Goal: Task Accomplishment & Management: Manage account settings

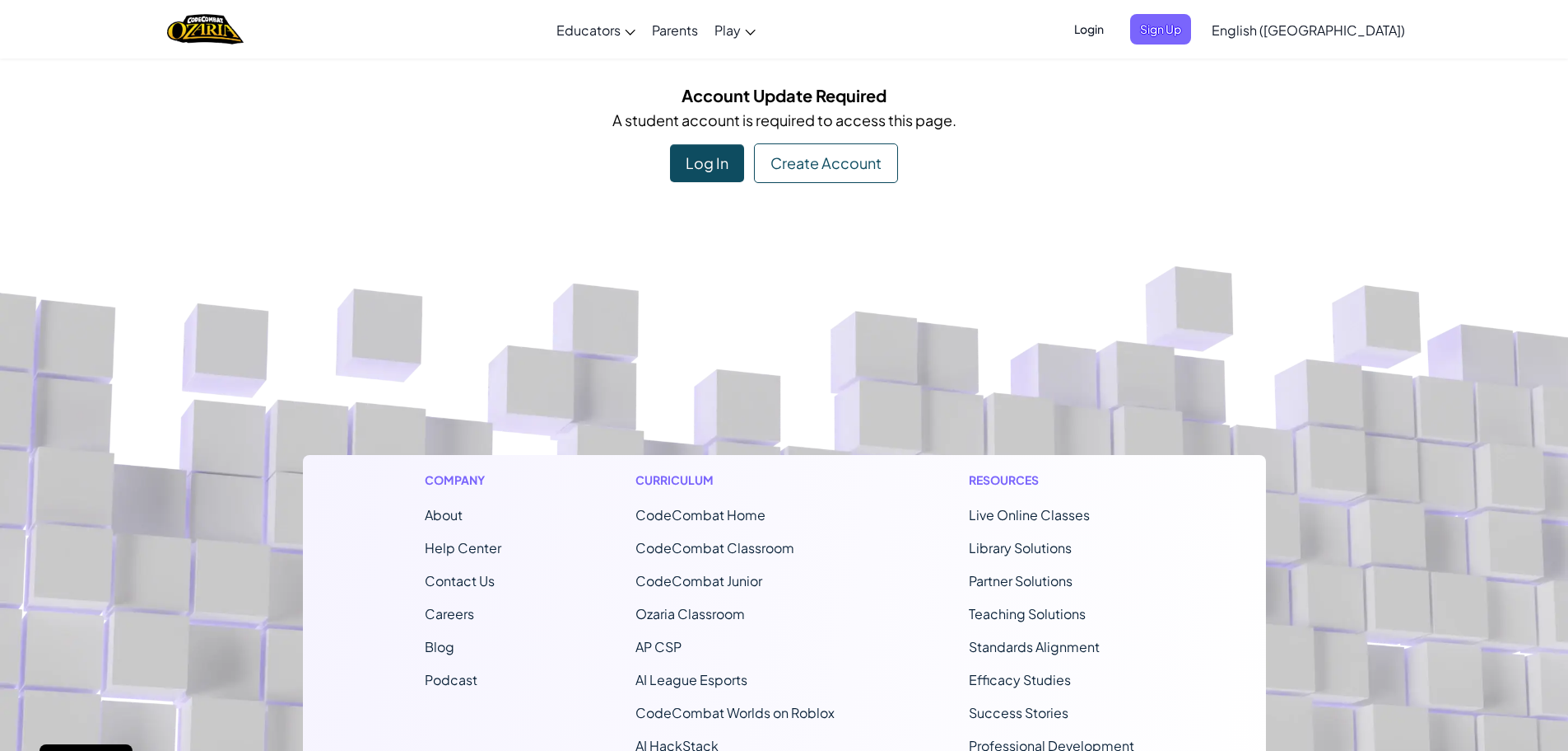
click at [699, 179] on div "Log In" at bounding box center [706, 162] width 74 height 38
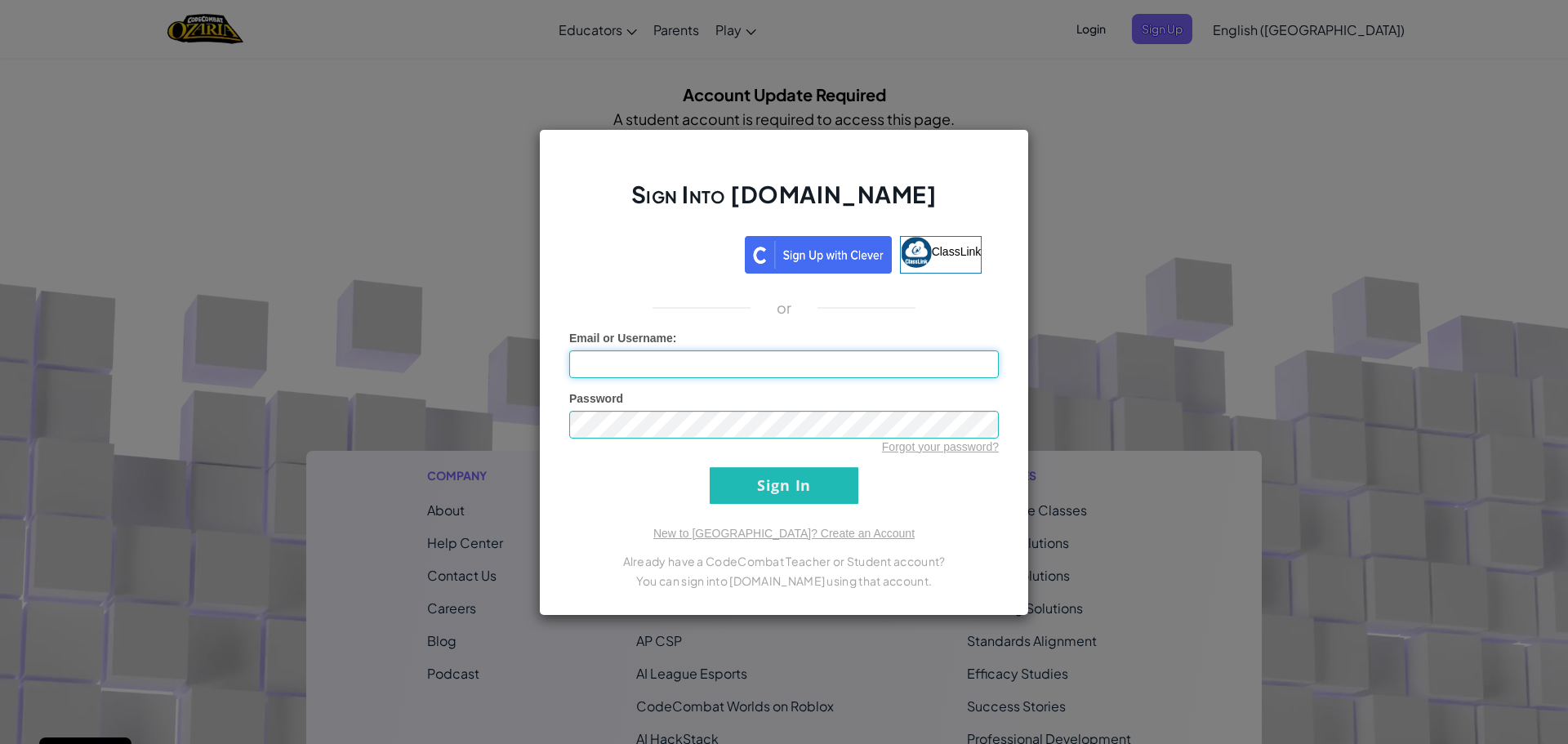
click at [669, 364] on input "Email or Username :" at bounding box center [784, 364] width 429 height 27
click at [726, 372] on input "[EMAIL_ADDRESS][DOMAIN_NAME]" at bounding box center [784, 364] width 429 height 27
type input "[EMAIL_ADDRESS][DOMAIN_NAME]"
click at [709, 467] on input "Sign In" at bounding box center [784, 486] width 148 height 37
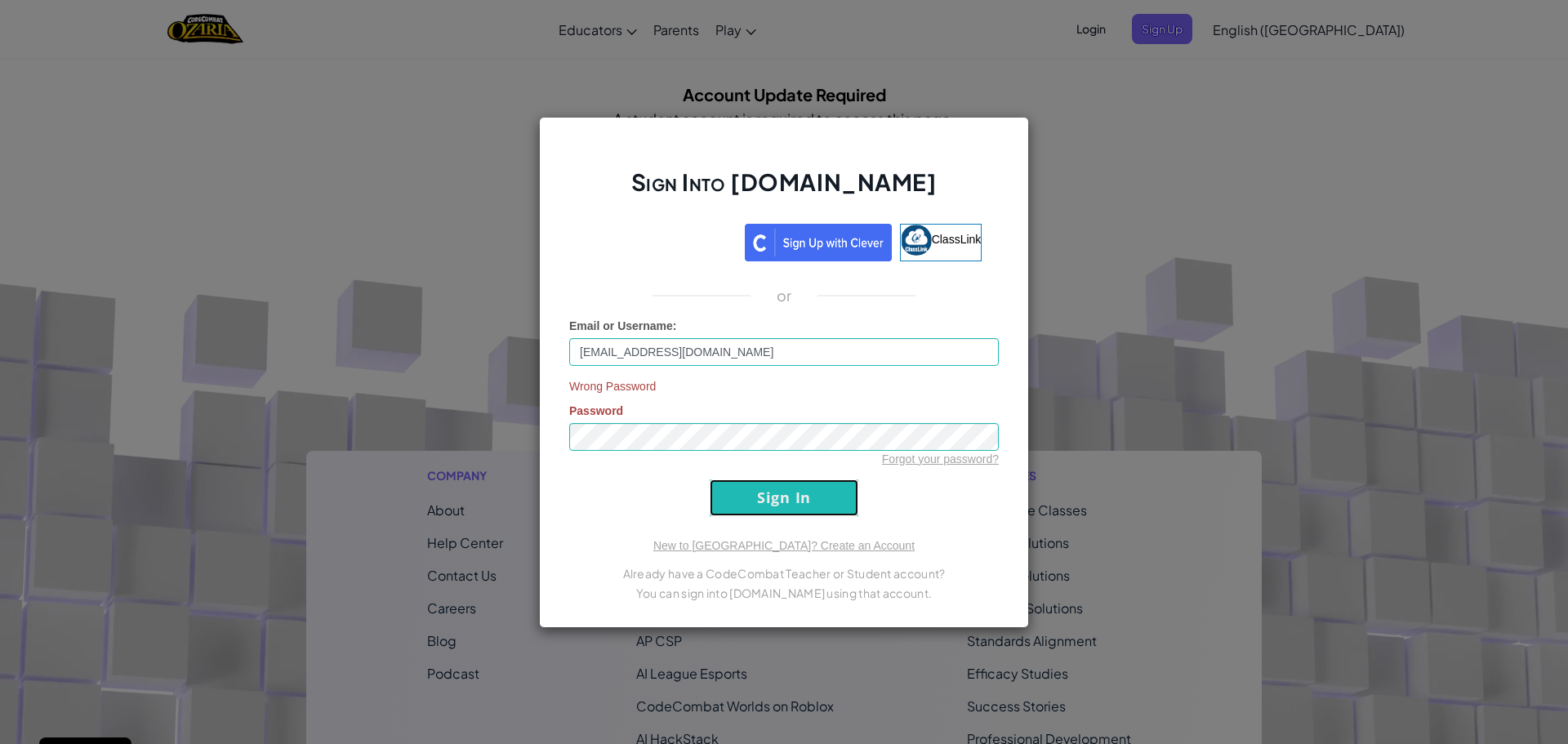
click at [784, 513] on input "Sign In" at bounding box center [784, 497] width 148 height 37
click at [748, 491] on input "Sign In" at bounding box center [784, 497] width 148 height 37
